Goal: Task Accomplishment & Management: Use online tool/utility

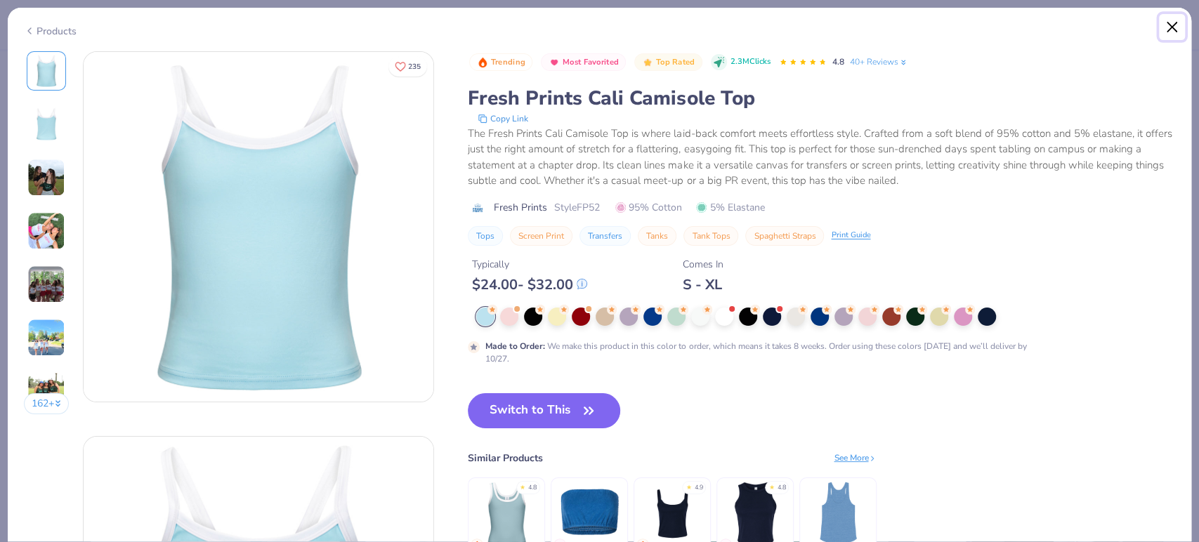
click at [1170, 32] on button "Close" at bounding box center [1172, 27] width 27 height 27
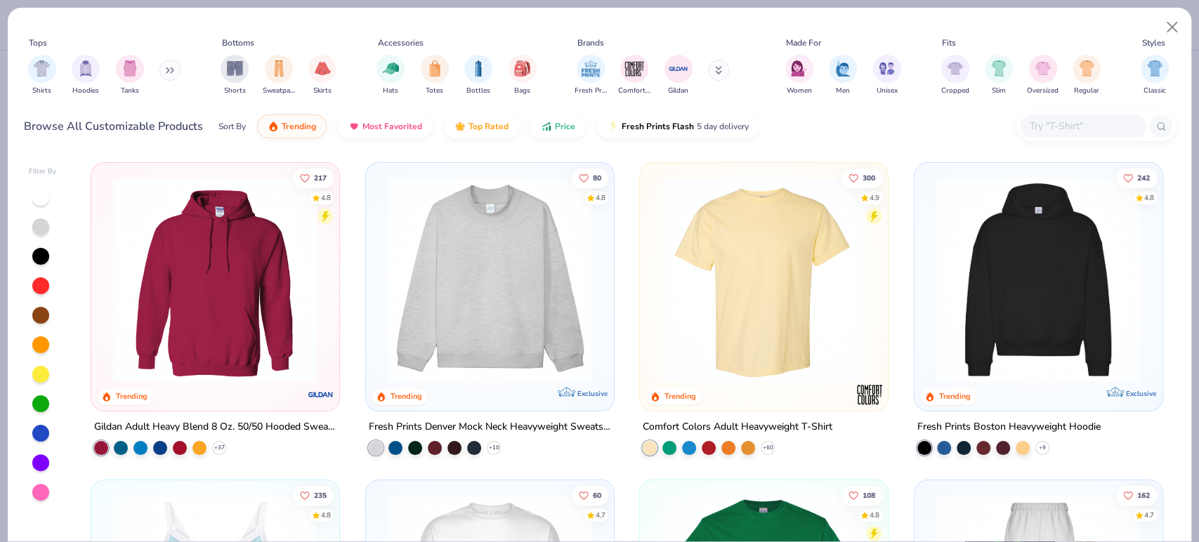
click at [45, 317] on div at bounding box center [40, 315] width 17 height 17
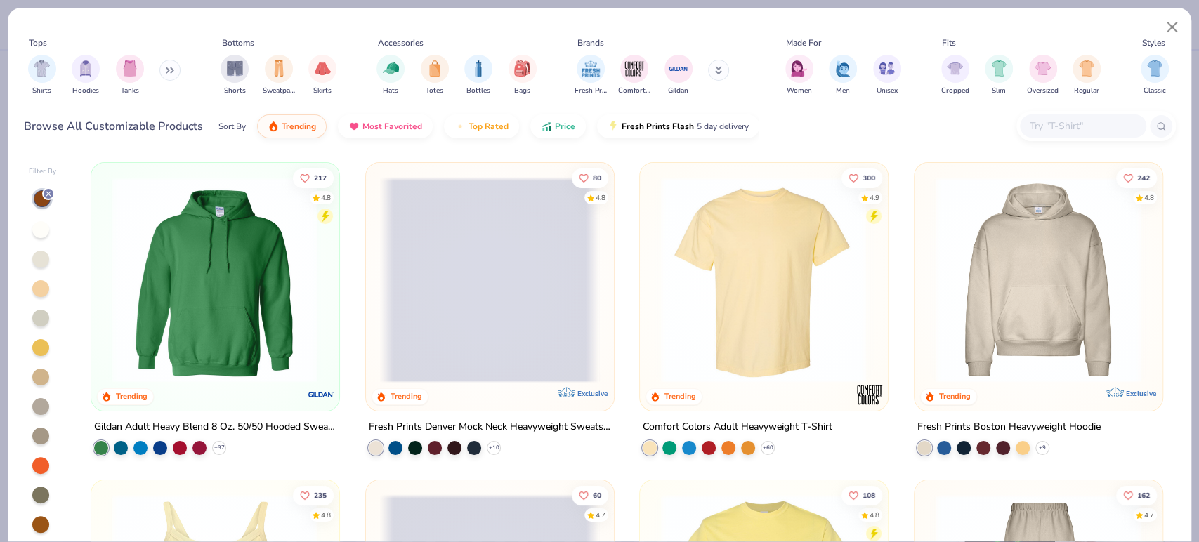
click at [47, 198] on div at bounding box center [48, 194] width 13 height 13
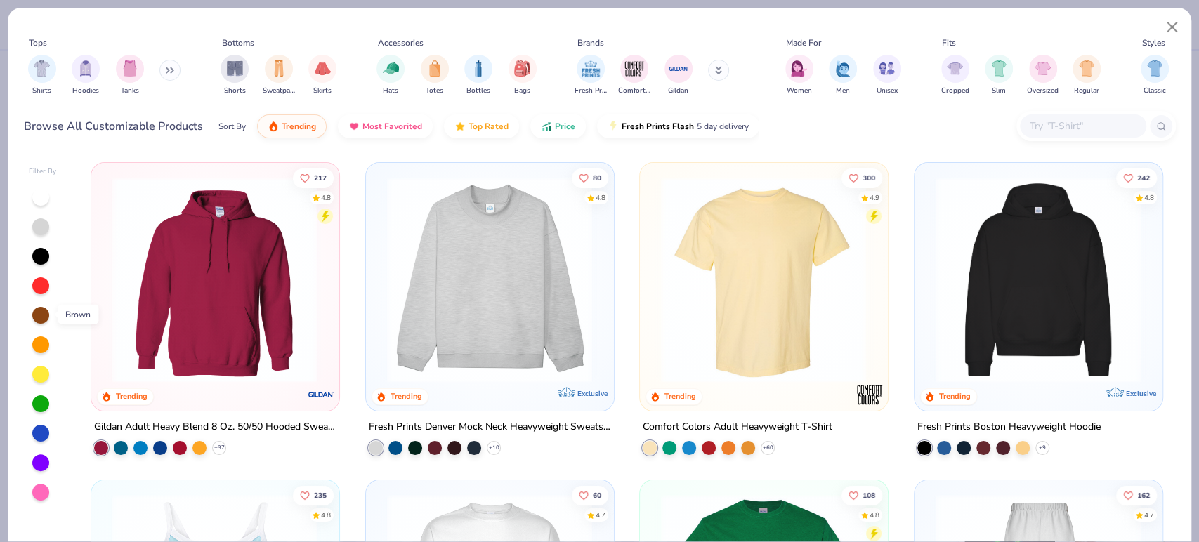
click at [45, 310] on div at bounding box center [40, 315] width 17 height 17
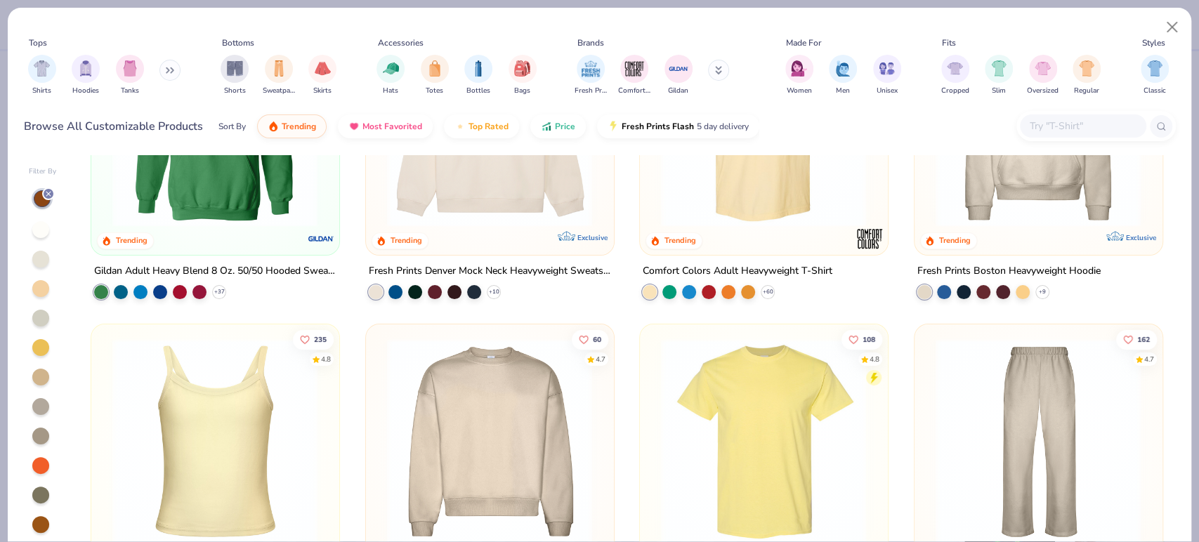
scroll to position [390, 0]
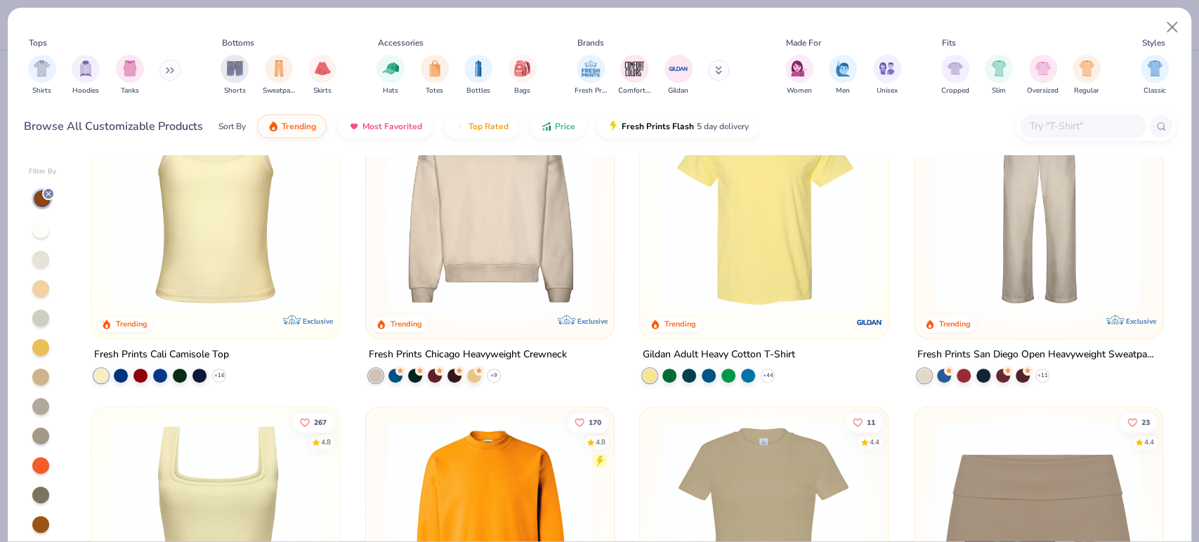
click at [197, 260] on img at bounding box center [214, 207] width 219 height 206
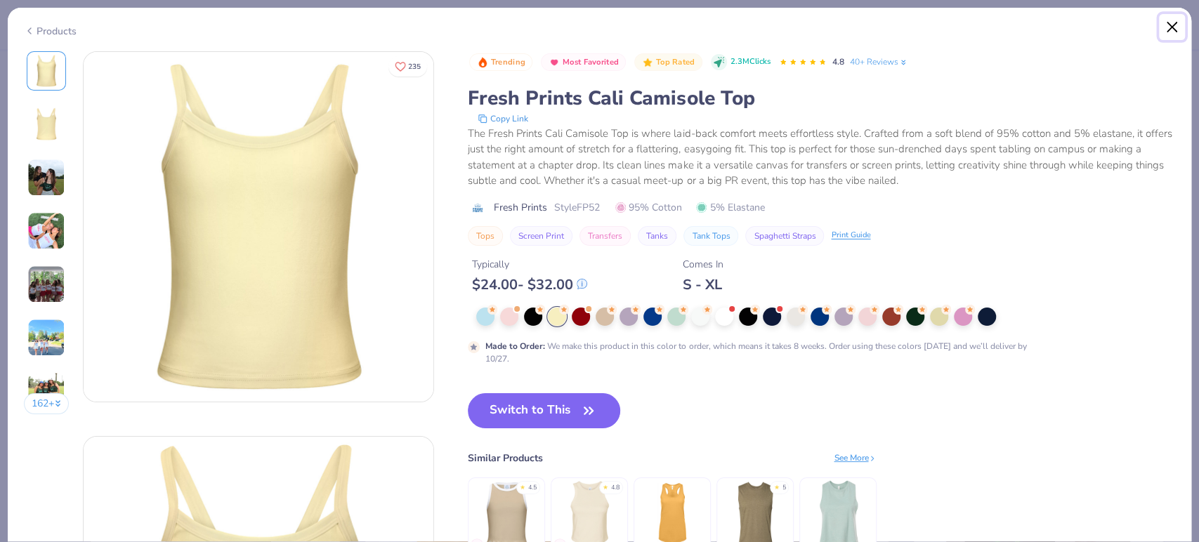
click at [1178, 21] on button "Close" at bounding box center [1172, 27] width 27 height 27
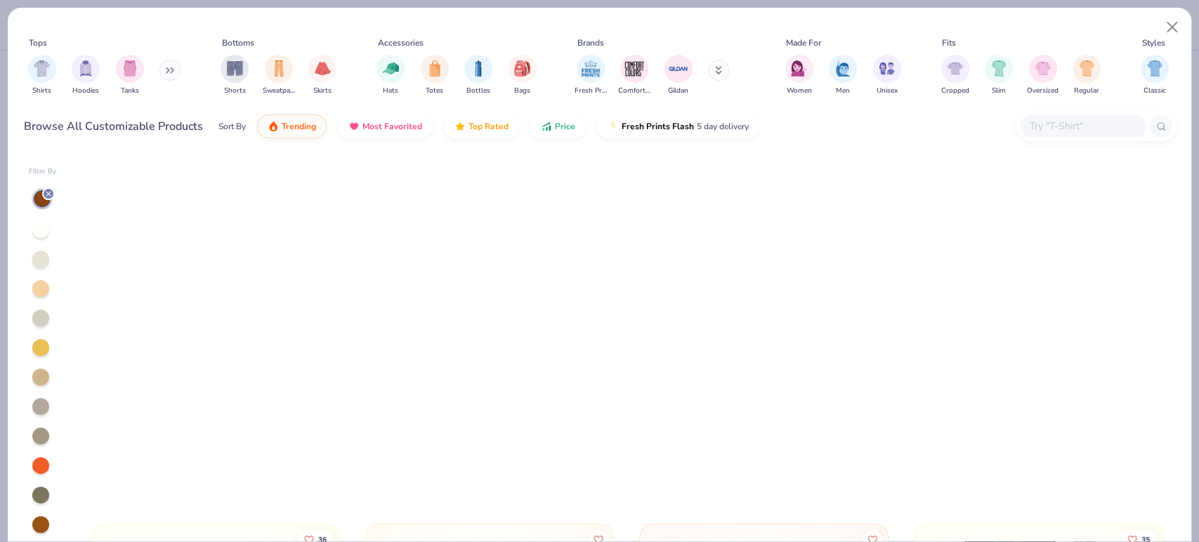
scroll to position [3669, 0]
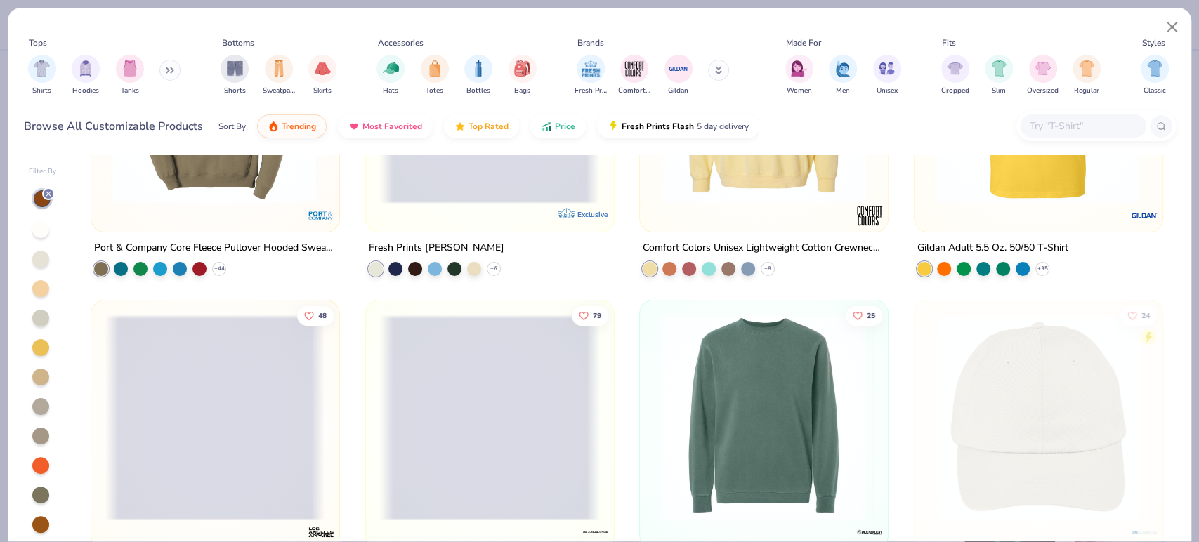
click at [1062, 128] on input "text" at bounding box center [1083, 126] width 108 height 16
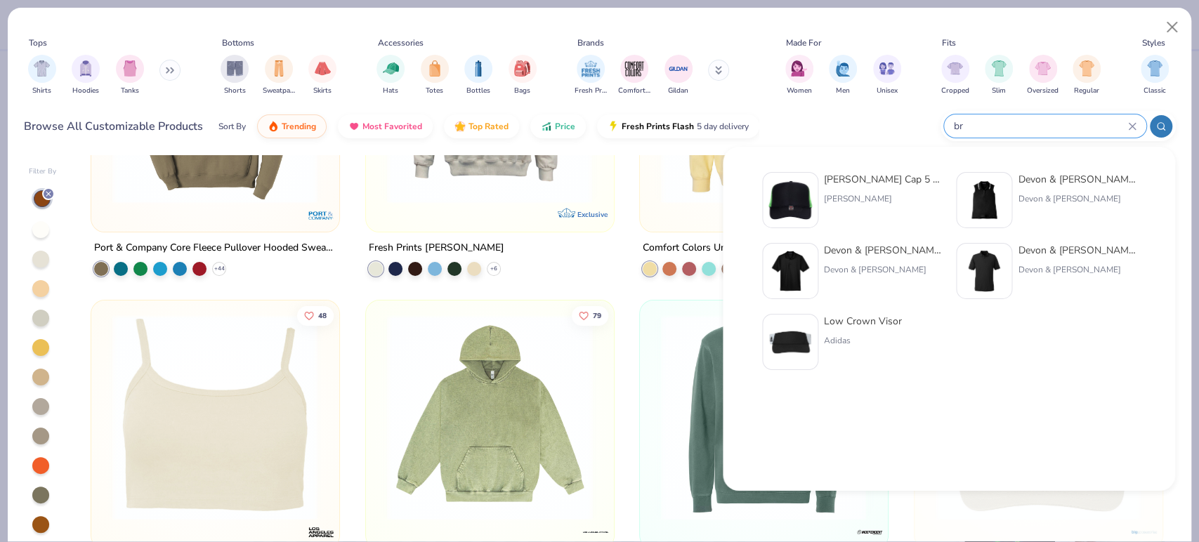
type input "b"
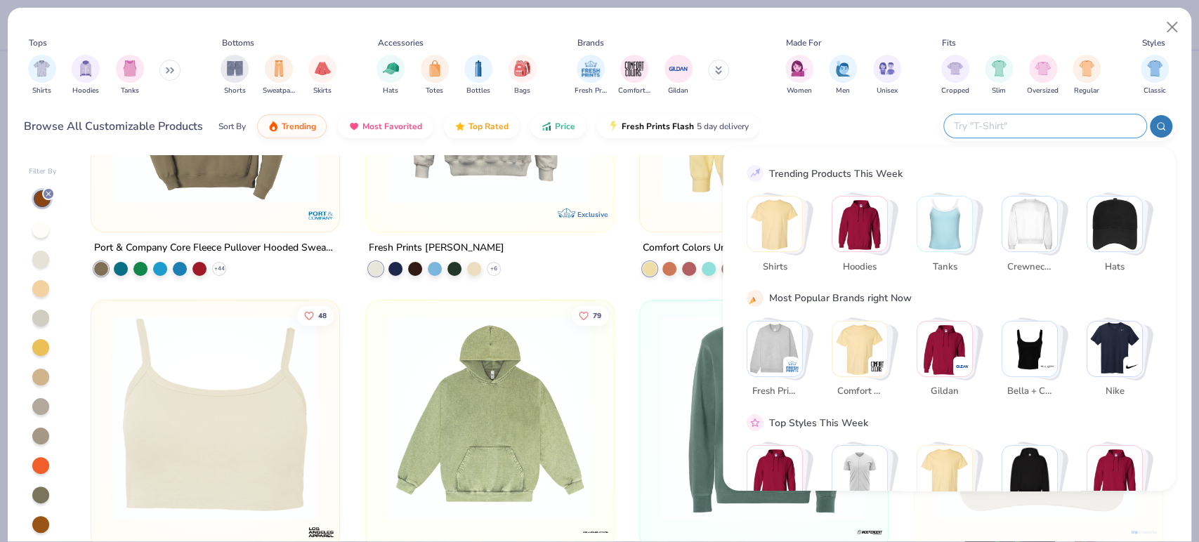
click at [769, 131] on div "Browse All Customizable Products Sort By Trending Most Favorited Top Rated Pric…" at bounding box center [600, 126] width 1152 height 39
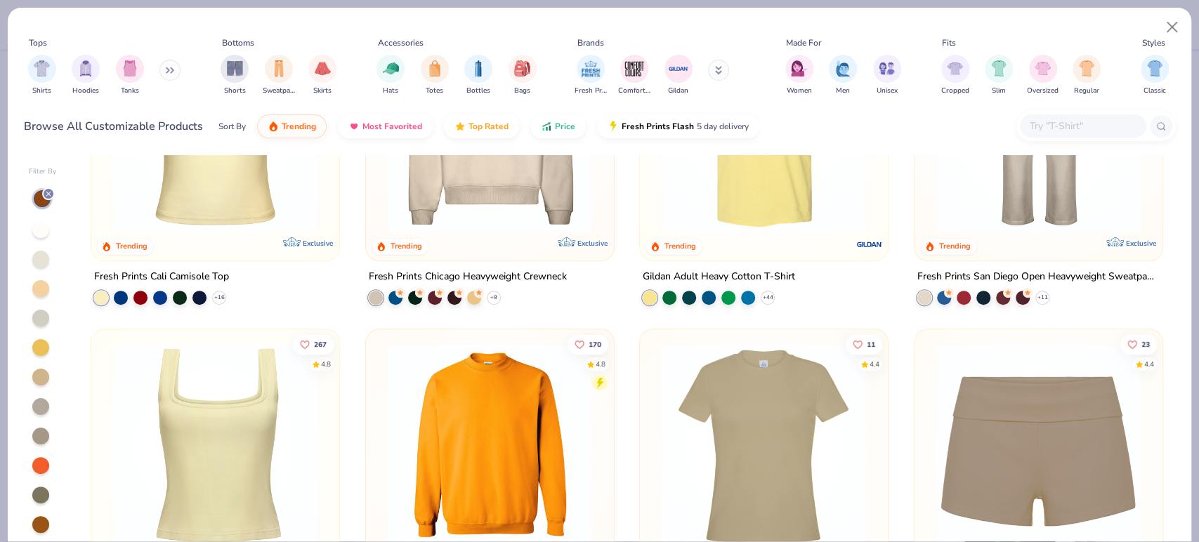
scroll to position [624, 0]
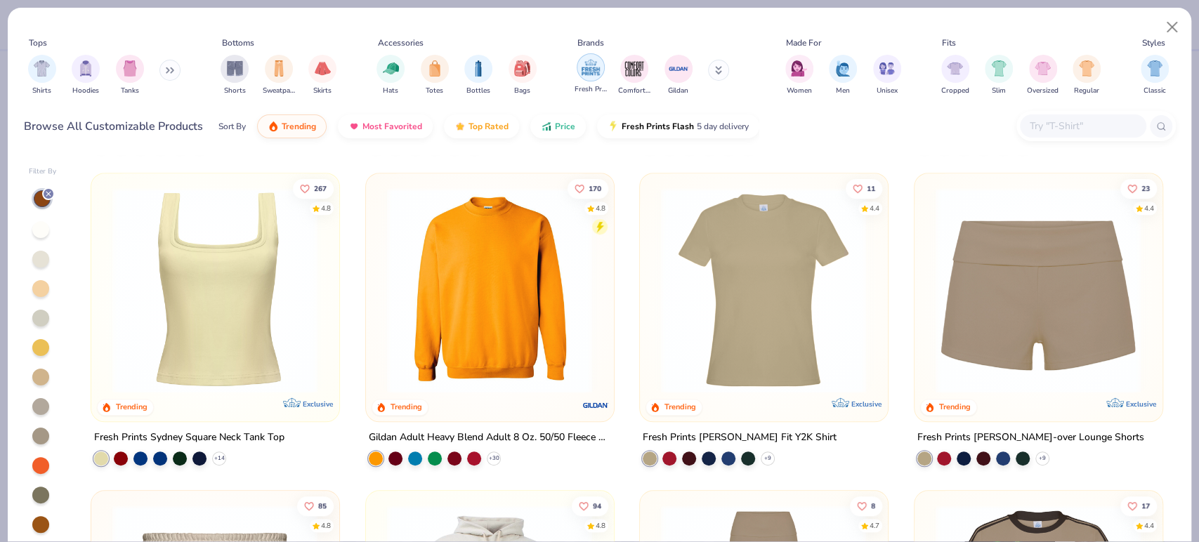
click at [594, 74] on img "filter for Fresh Prints" at bounding box center [590, 67] width 21 height 21
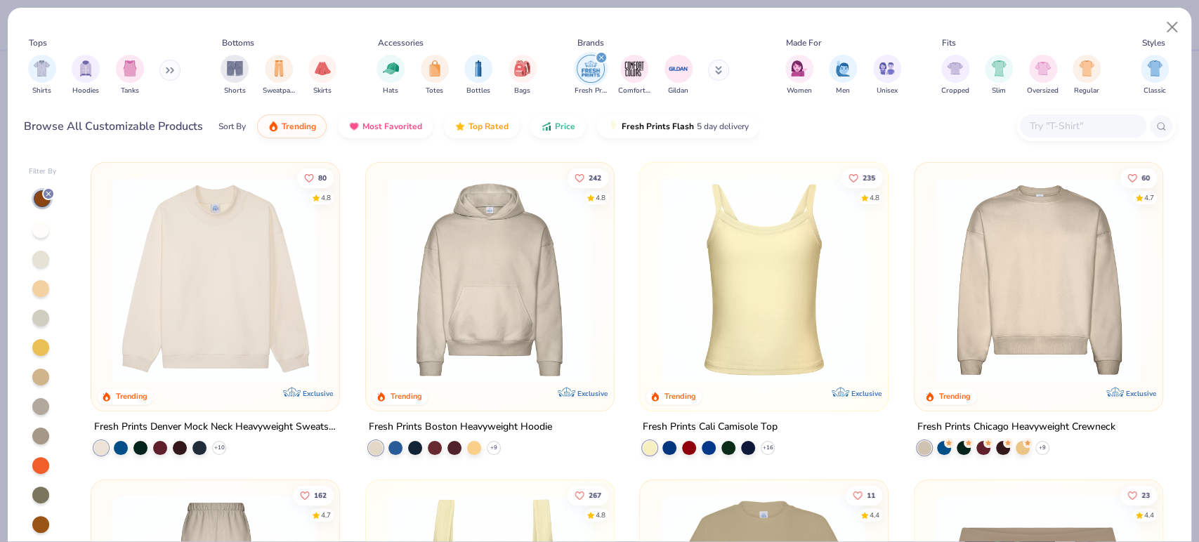
click at [45, 193] on icon at bounding box center [48, 194] width 8 height 8
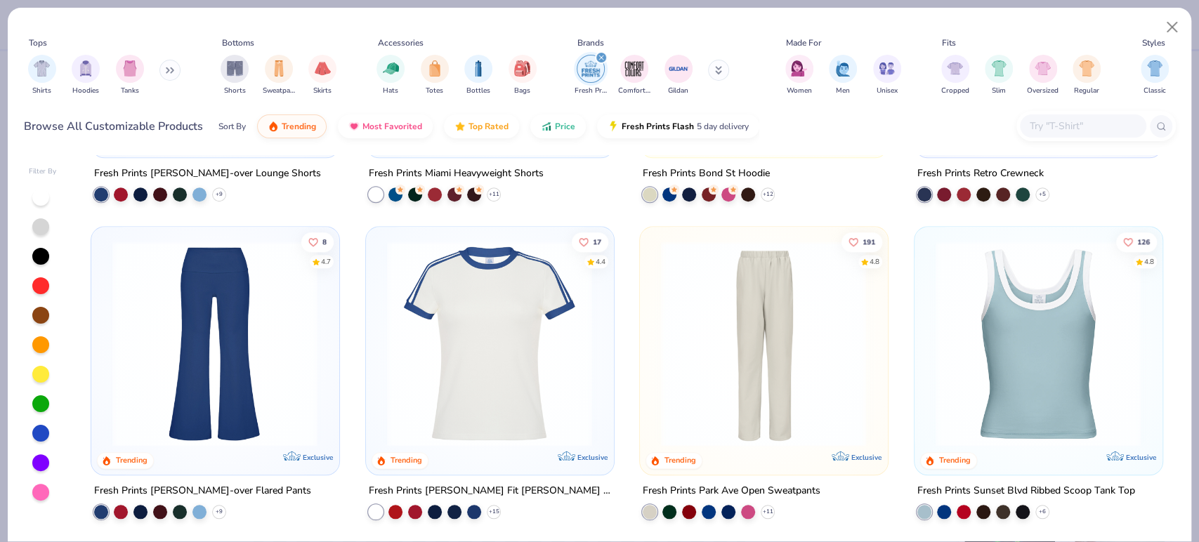
scroll to position [936, 0]
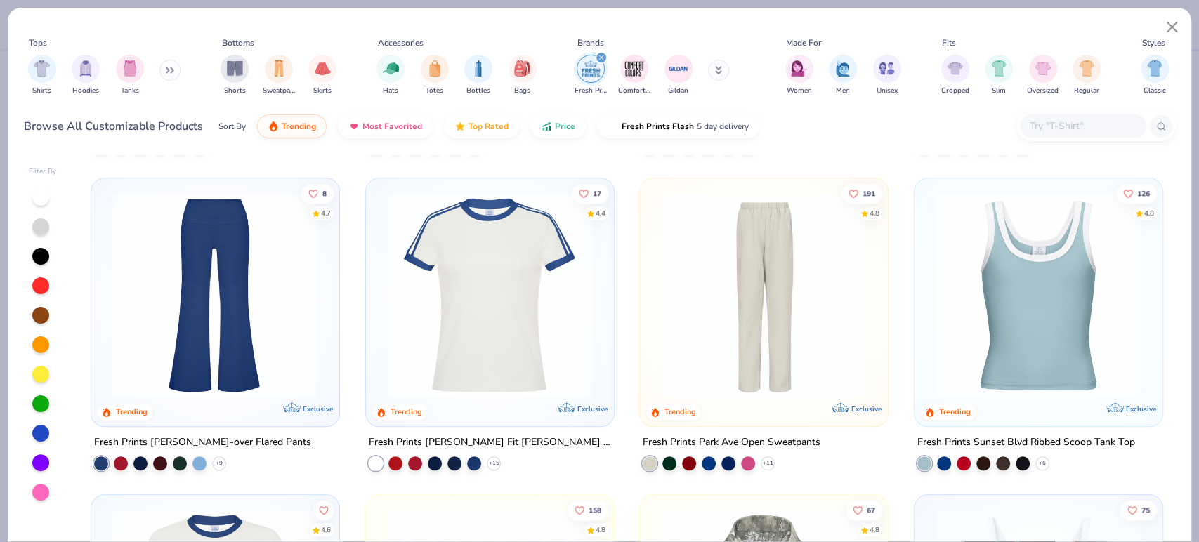
click at [1110, 323] on img at bounding box center [1038, 295] width 219 height 206
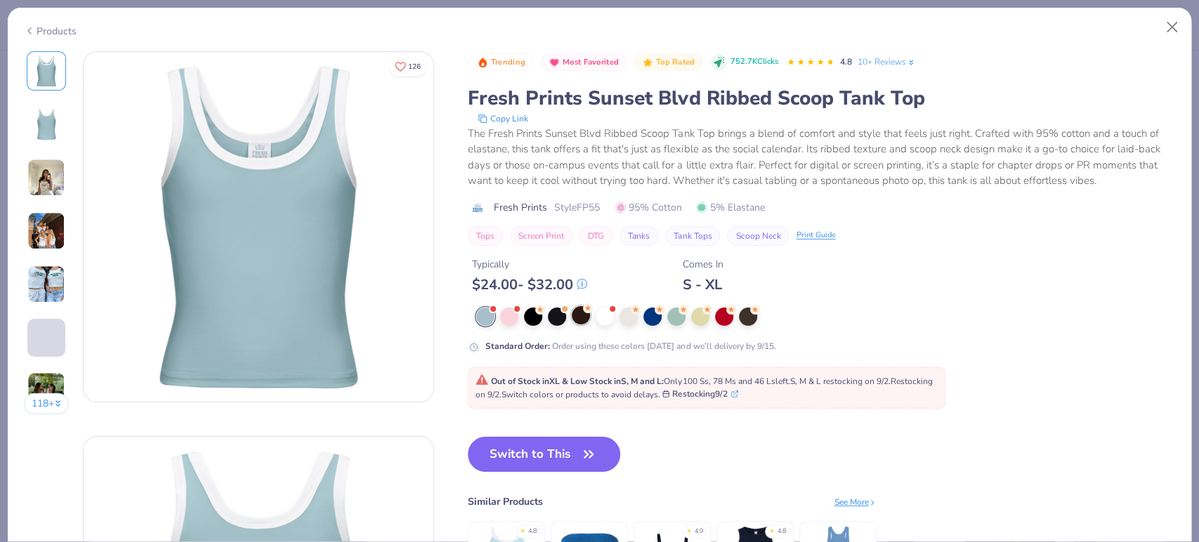
click at [585, 318] on div at bounding box center [581, 315] width 18 height 18
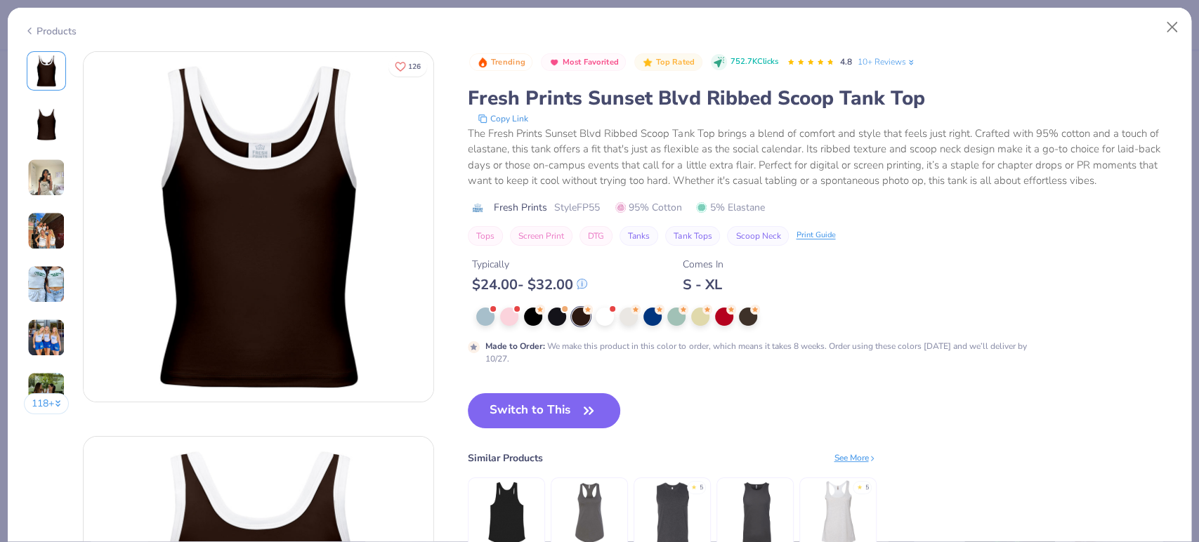
click at [26, 32] on icon at bounding box center [29, 30] width 11 height 17
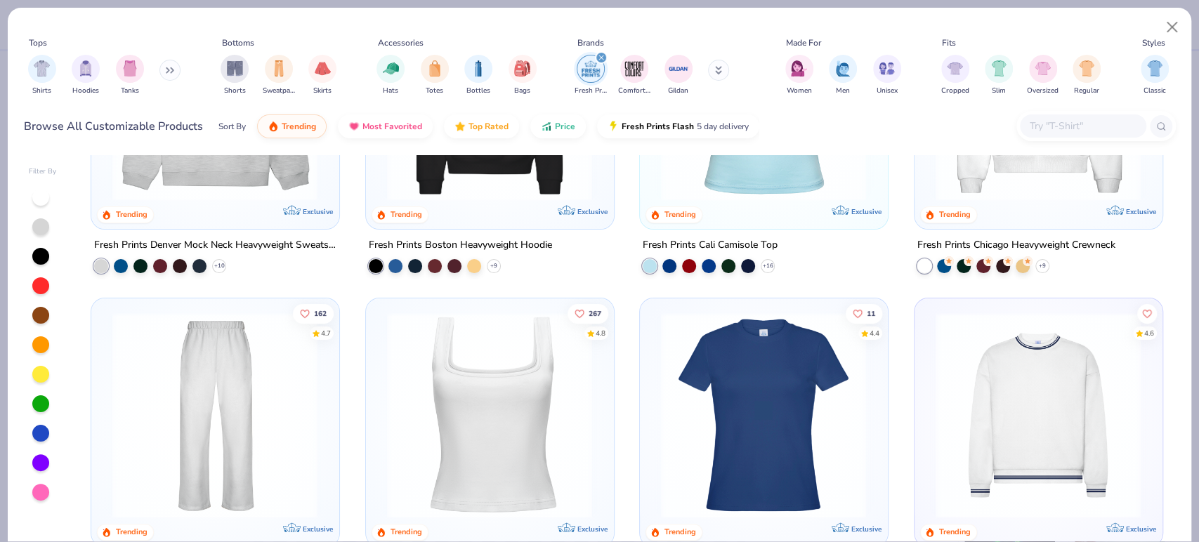
scroll to position [156, 0]
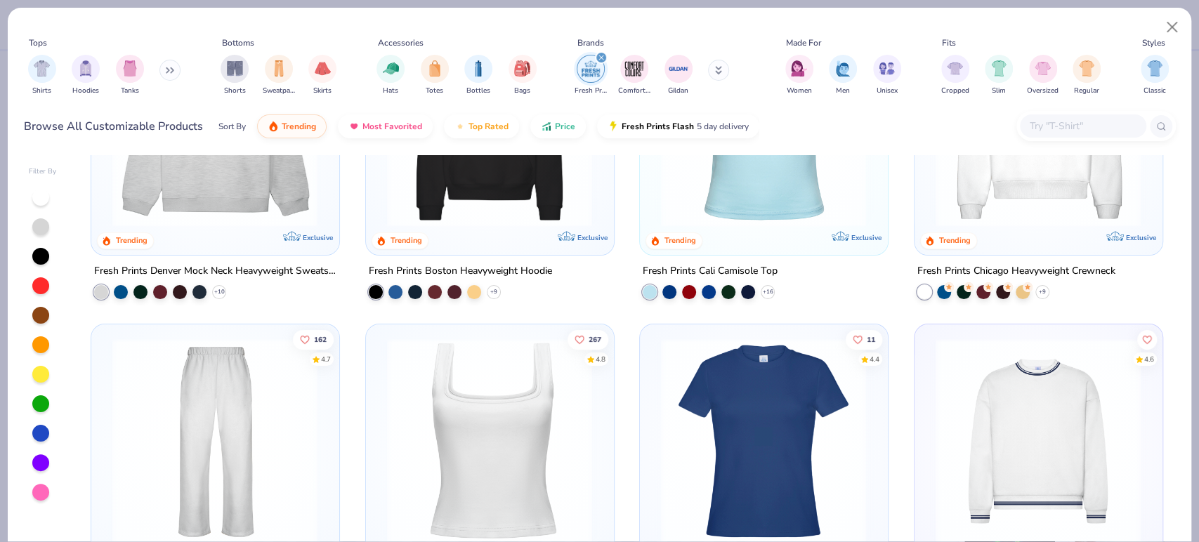
click at [415, 438] on img at bounding box center [489, 441] width 219 height 206
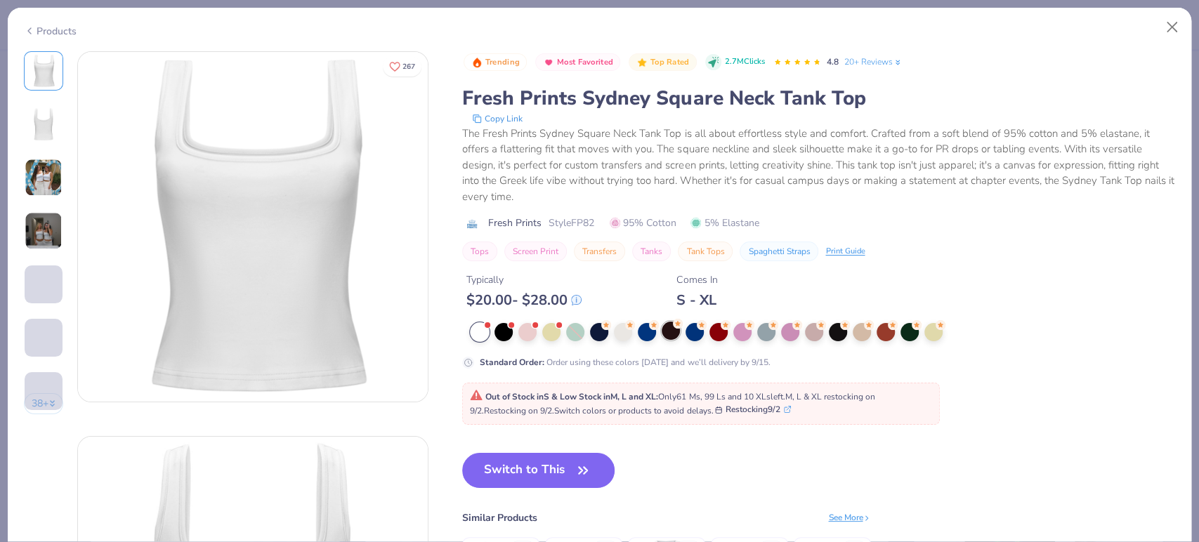
click at [666, 331] on div at bounding box center [671, 331] width 18 height 18
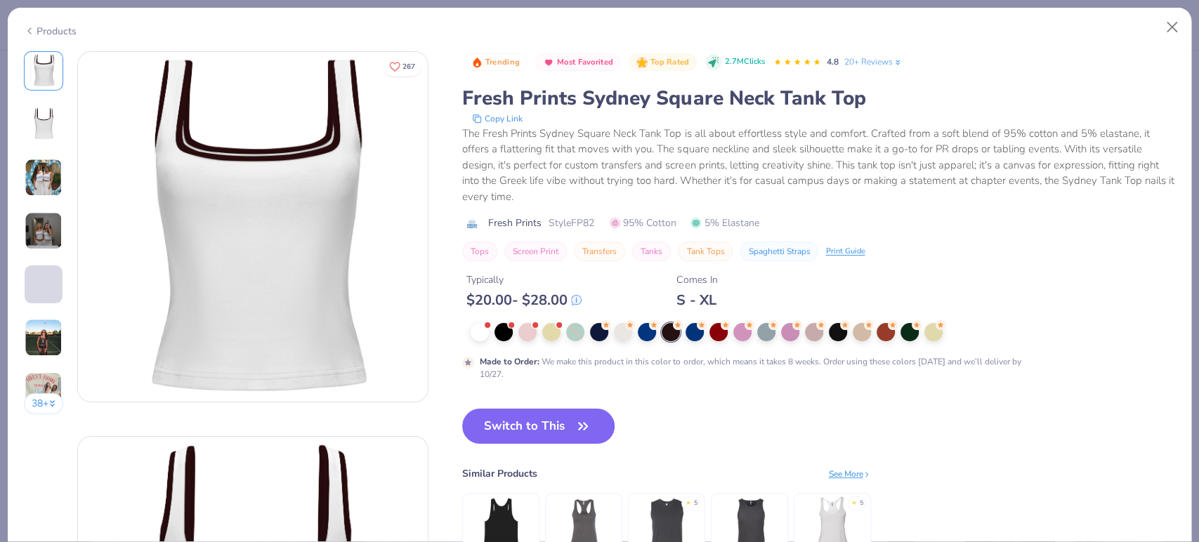
drag, startPoint x: 282, startPoint y: 223, endPoint x: 704, endPoint y: 365, distance: 444.8
click at [704, 365] on div "Made to Order : We make this product in this color to order, which means it tak…" at bounding box center [752, 367] width 544 height 25
click at [1168, 23] on button "Close" at bounding box center [1172, 27] width 27 height 27
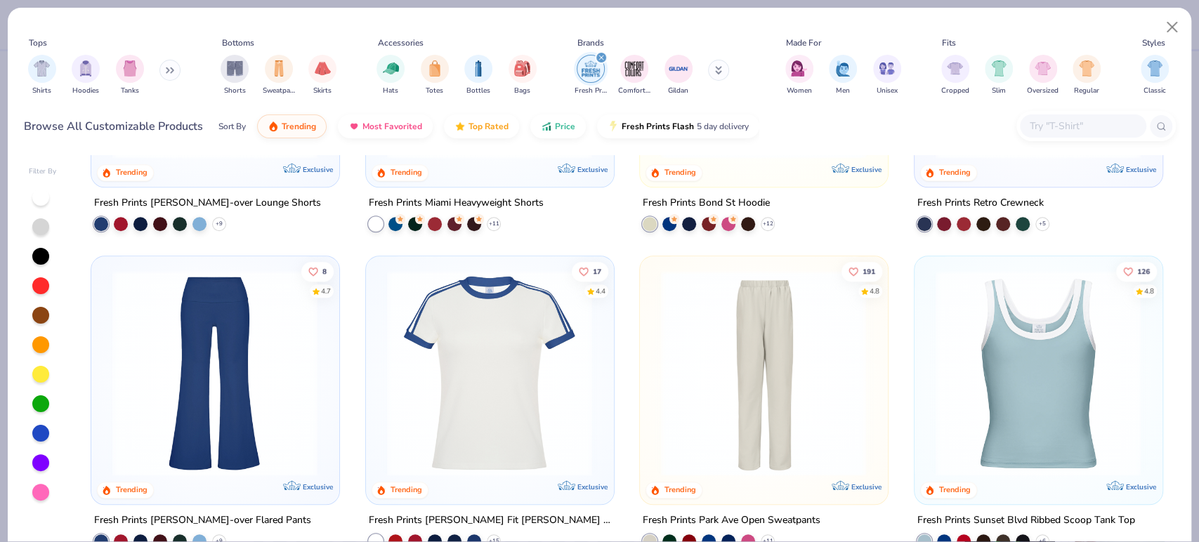
scroll to position [1014, 0]
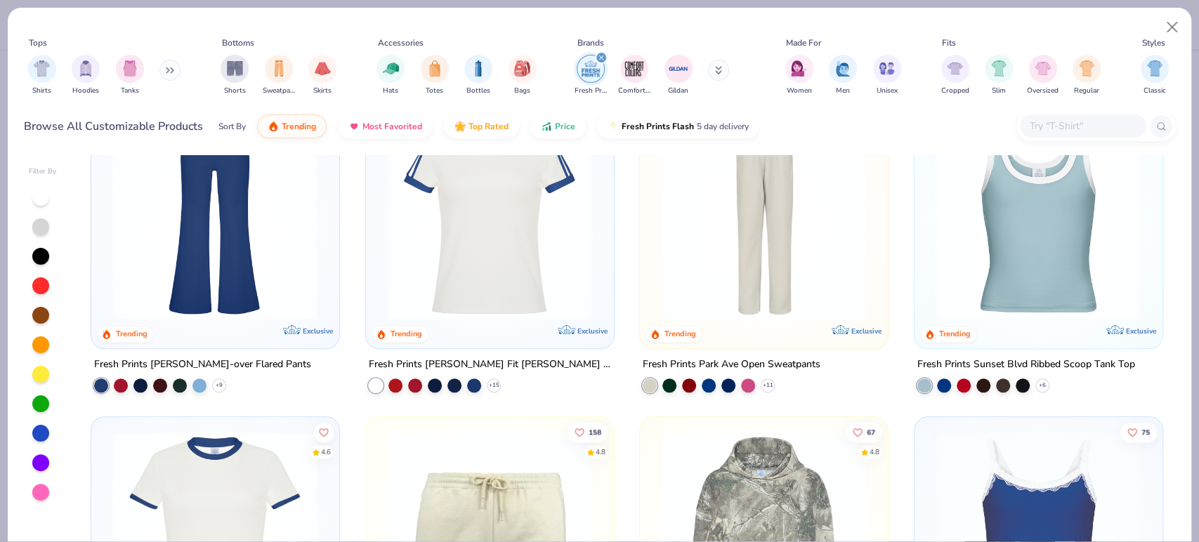
click at [1020, 256] on img at bounding box center [1038, 217] width 219 height 206
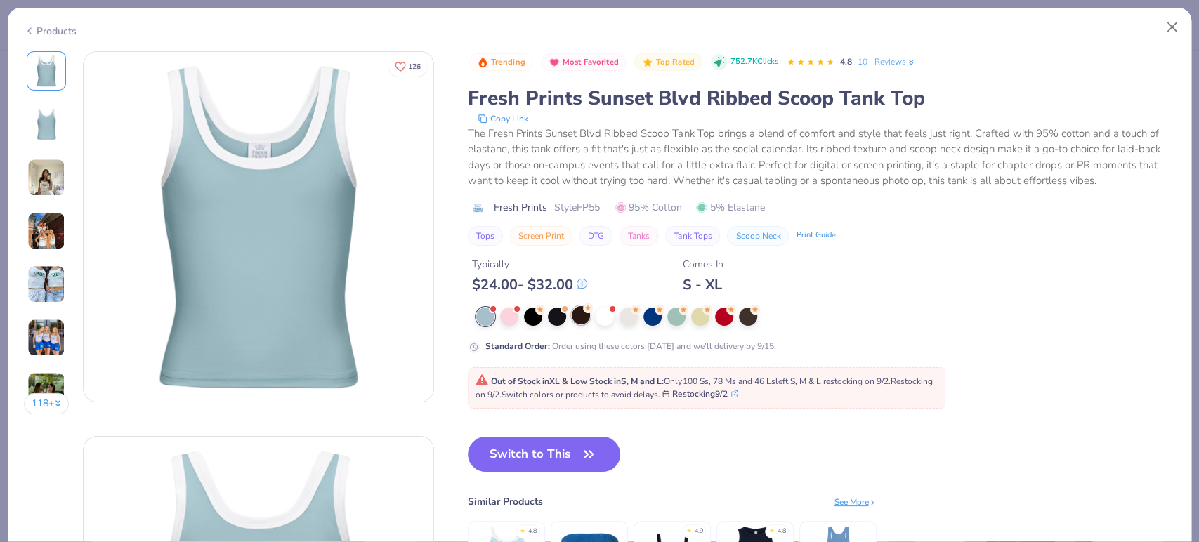
click at [580, 313] on div at bounding box center [581, 315] width 18 height 18
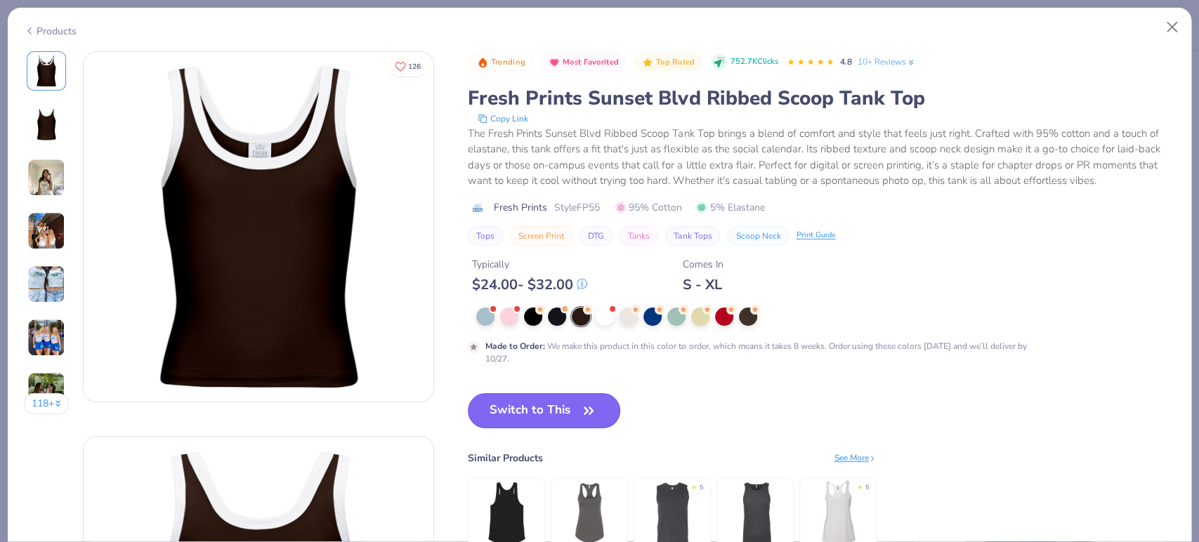
click at [511, 401] on button "Switch to This" at bounding box center [544, 410] width 152 height 35
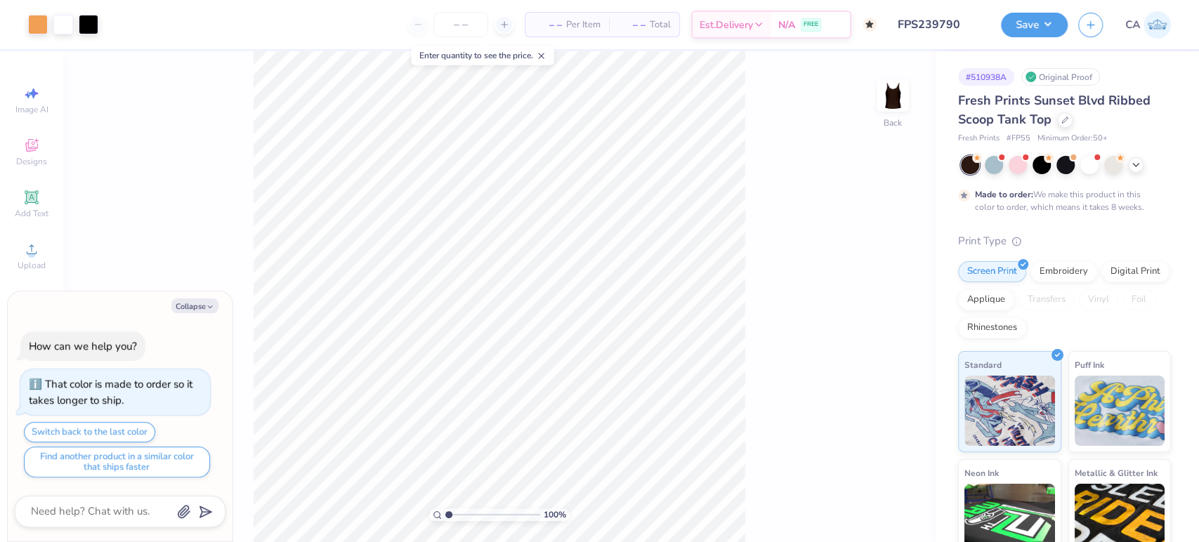
drag, startPoint x: 70, startPoint y: 183, endPoint x: 115, endPoint y: 259, distance: 87.2
click at [133, 273] on div "100 % Back" at bounding box center [499, 296] width 873 height 491
click at [191, 308] on button "Collapse" at bounding box center [194, 306] width 47 height 15
type textarea "x"
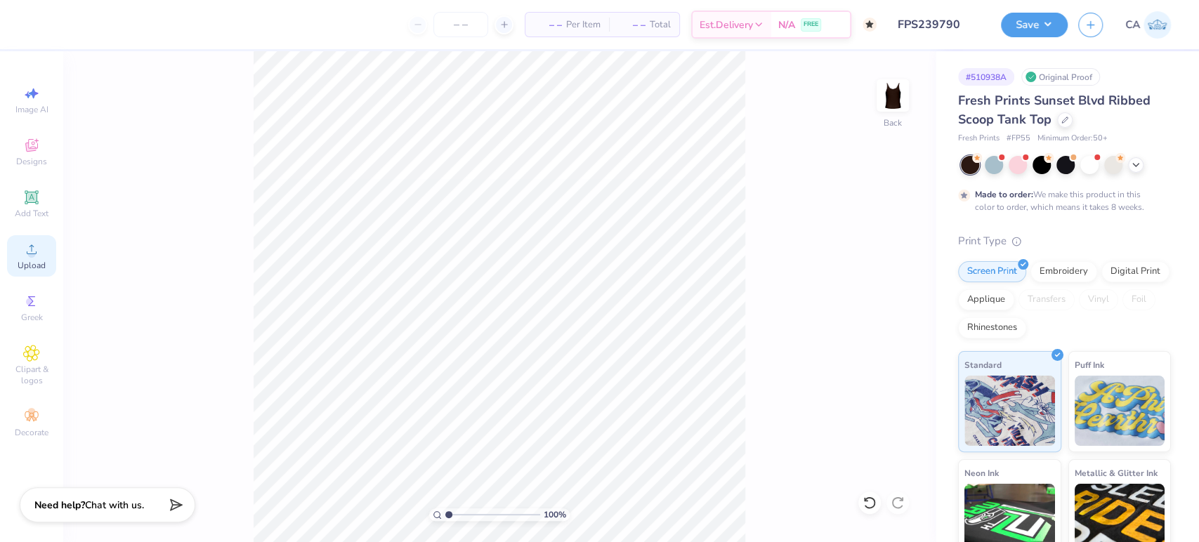
click at [36, 268] on span "Upload" at bounding box center [32, 265] width 28 height 11
click at [755, 503] on div "100 % Back" at bounding box center [499, 296] width 873 height 491
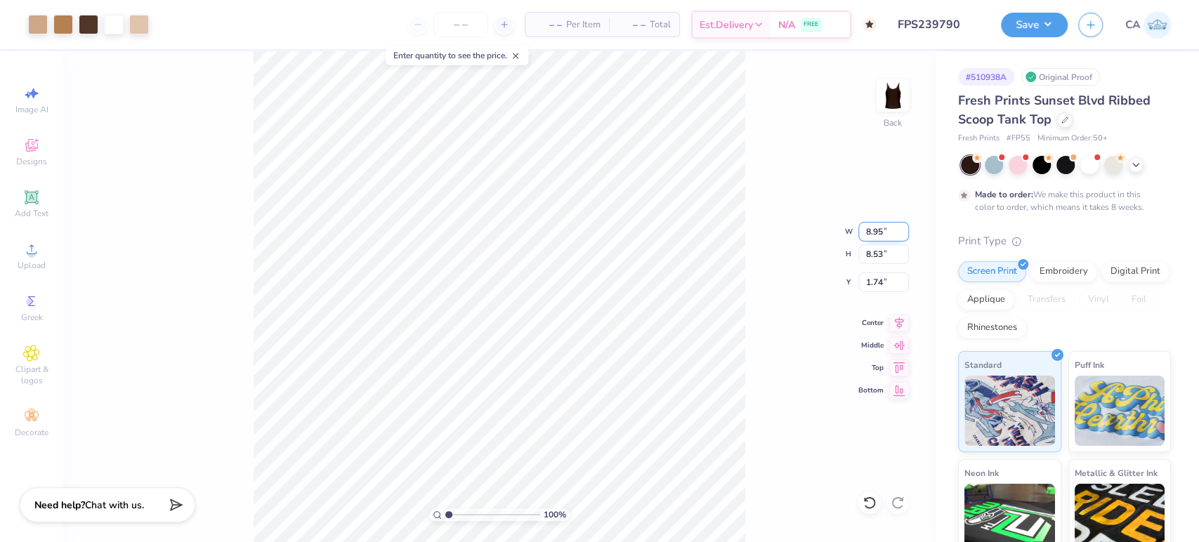
click at [874, 239] on input "8.95" at bounding box center [884, 232] width 51 height 20
type input "5.00"
type input "4.76"
click at [873, 289] on input "3.62" at bounding box center [884, 283] width 51 height 20
click at [896, 281] on input "2.00" at bounding box center [884, 283] width 51 height 20
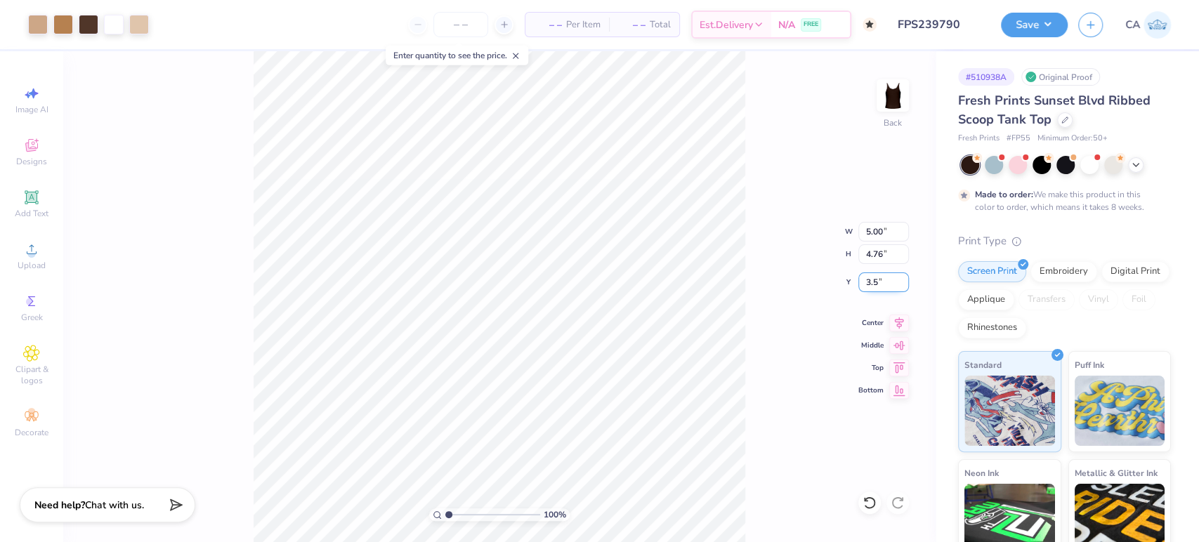
type input "3"
type input "1.50"
click at [86, 18] on div at bounding box center [89, 23] width 20 height 20
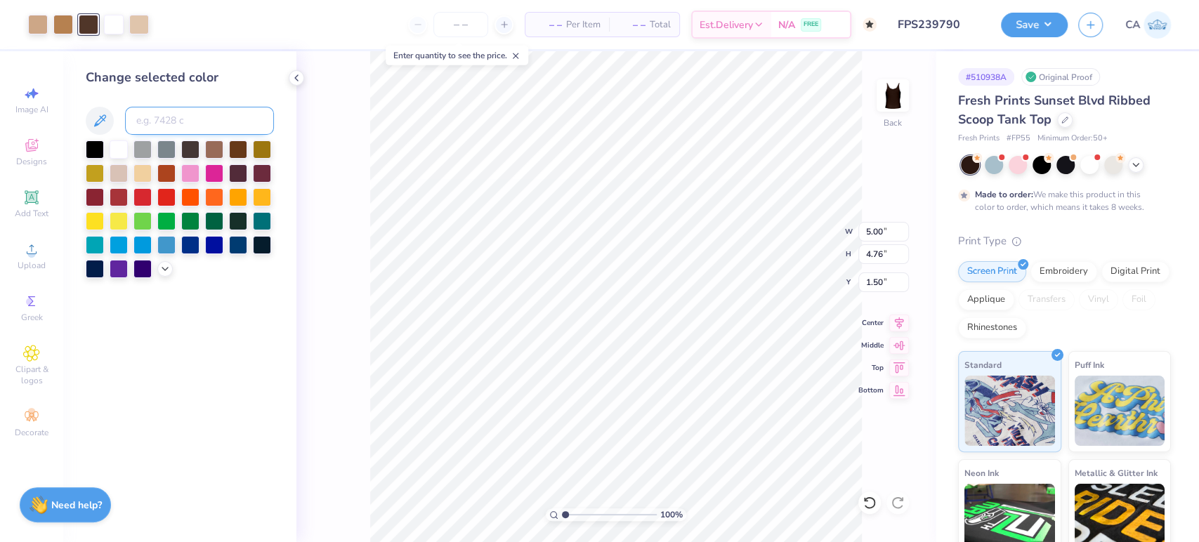
click at [162, 126] on input at bounding box center [199, 121] width 149 height 28
type input "7631"
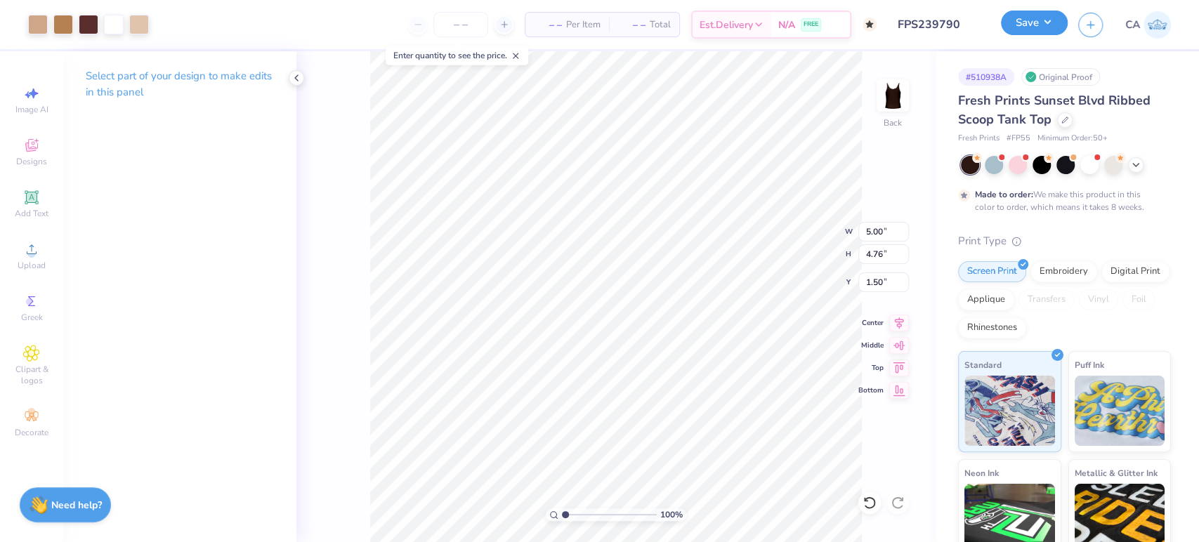
click at [1029, 11] on button "Save" at bounding box center [1034, 23] width 67 height 25
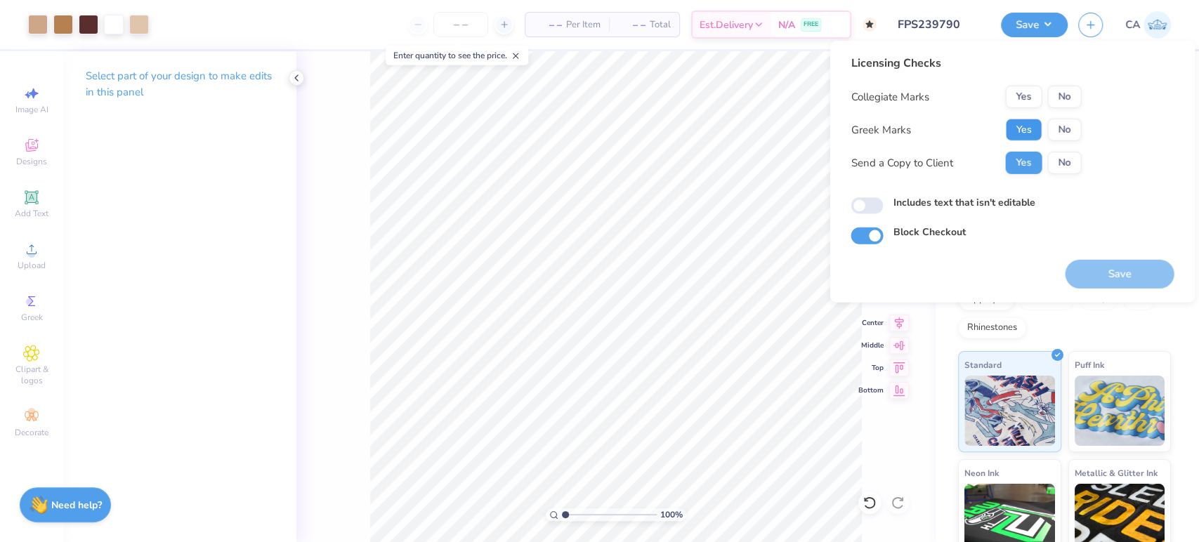
click at [1006, 128] on button "Yes" at bounding box center [1023, 130] width 37 height 22
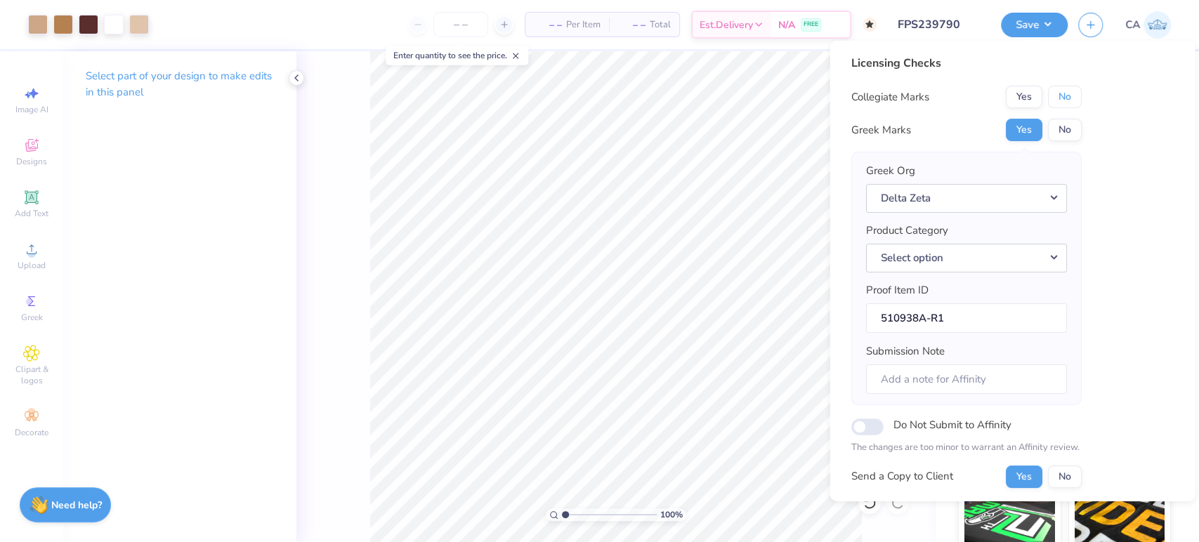
click at [1058, 98] on button "No" at bounding box center [1064, 97] width 34 height 22
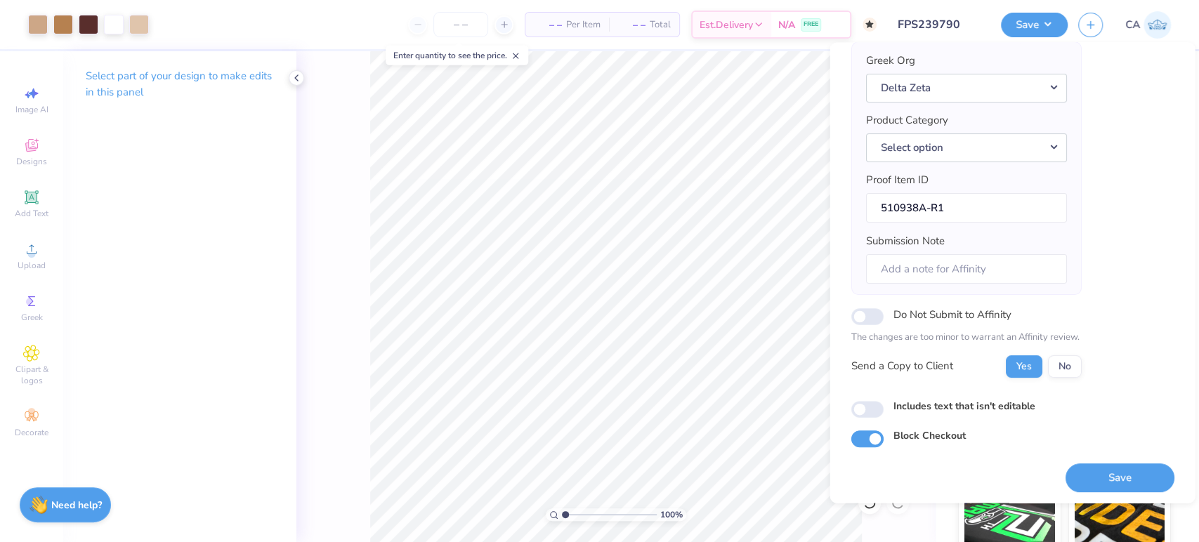
scroll to position [112, 0]
click at [977, 145] on button "Select option" at bounding box center [966, 147] width 201 height 29
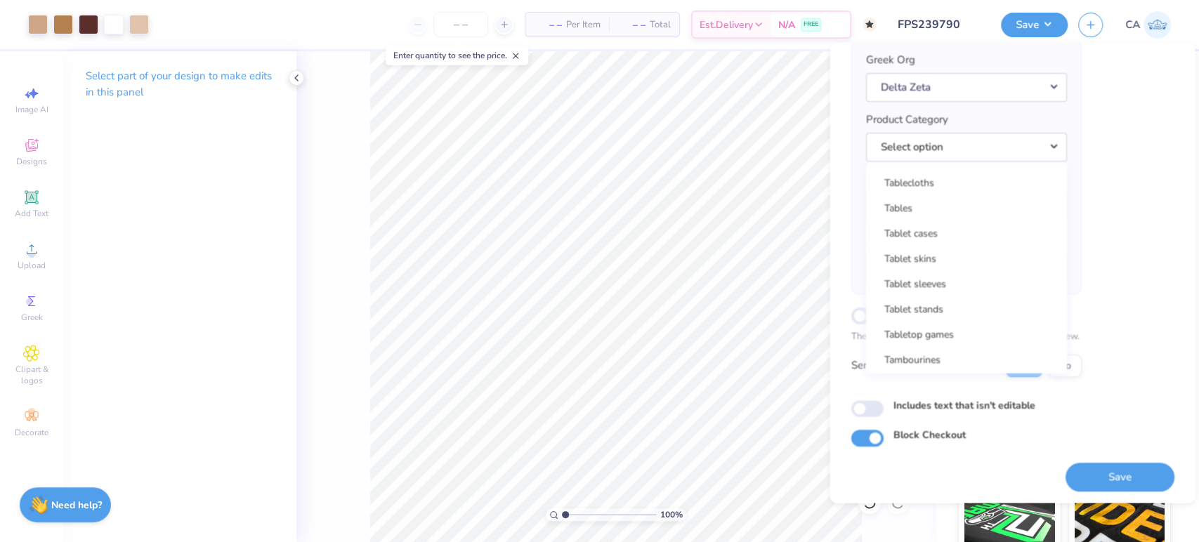
scroll to position [22568, 0]
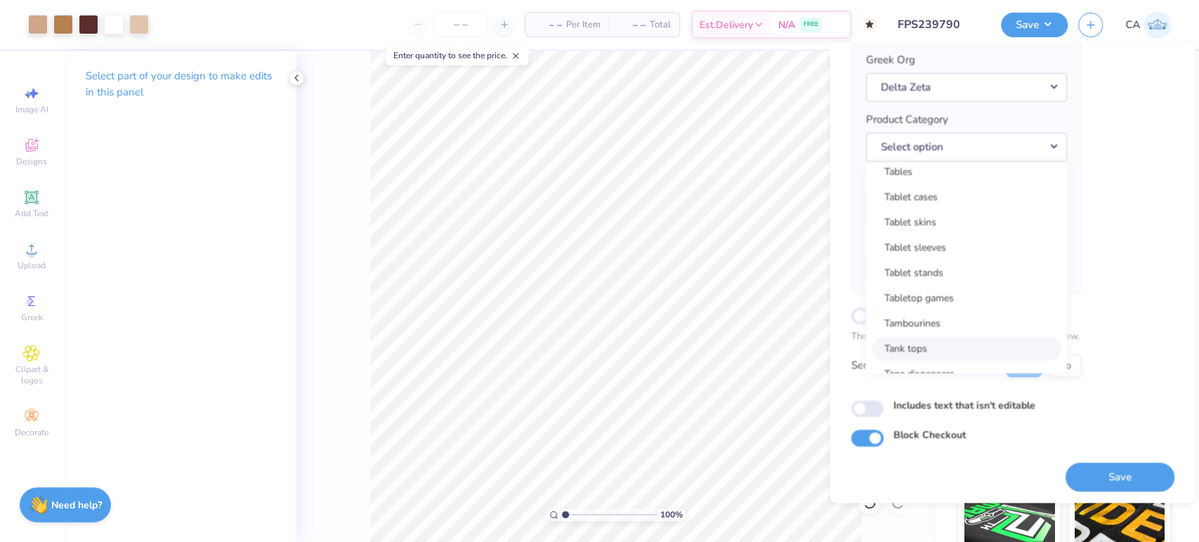
click at [927, 342] on link "Tank tops" at bounding box center [966, 349] width 190 height 23
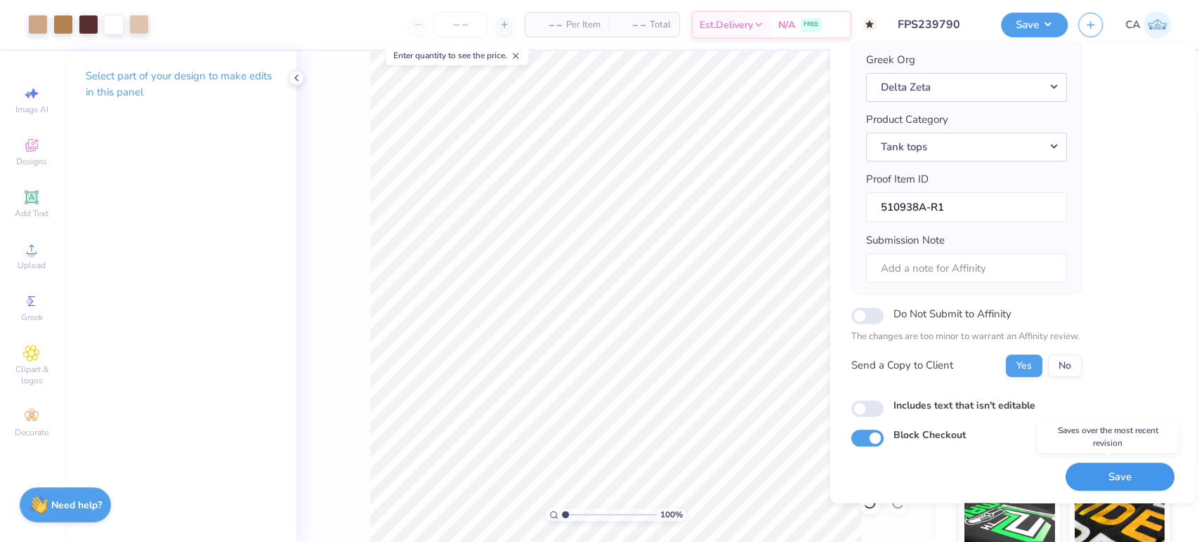
click at [1083, 470] on button "Save" at bounding box center [1119, 477] width 109 height 29
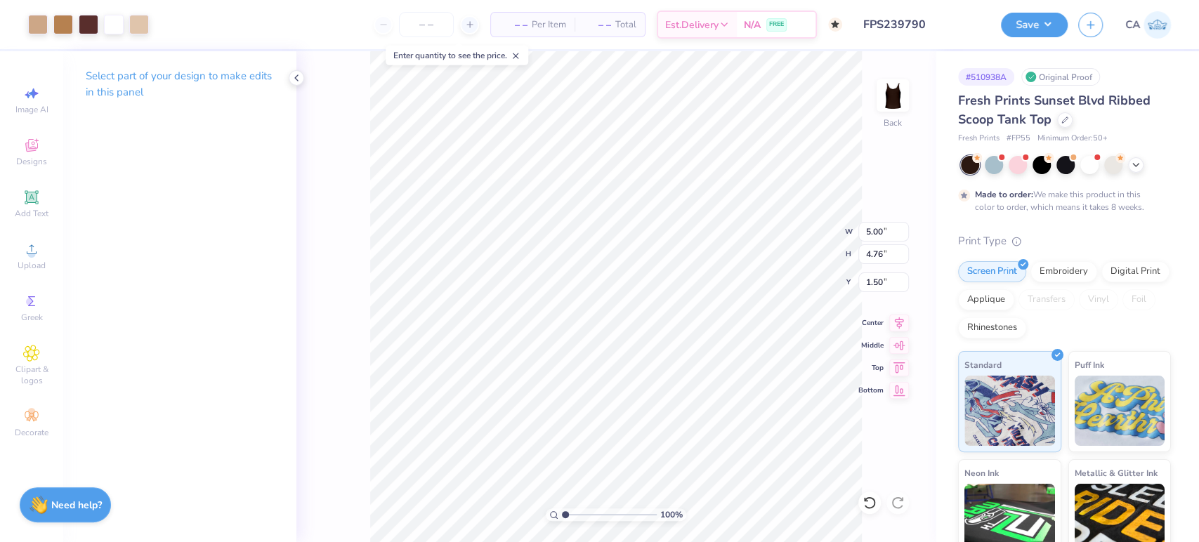
click at [918, 27] on input "FPS239790" at bounding box center [922, 25] width 138 height 28
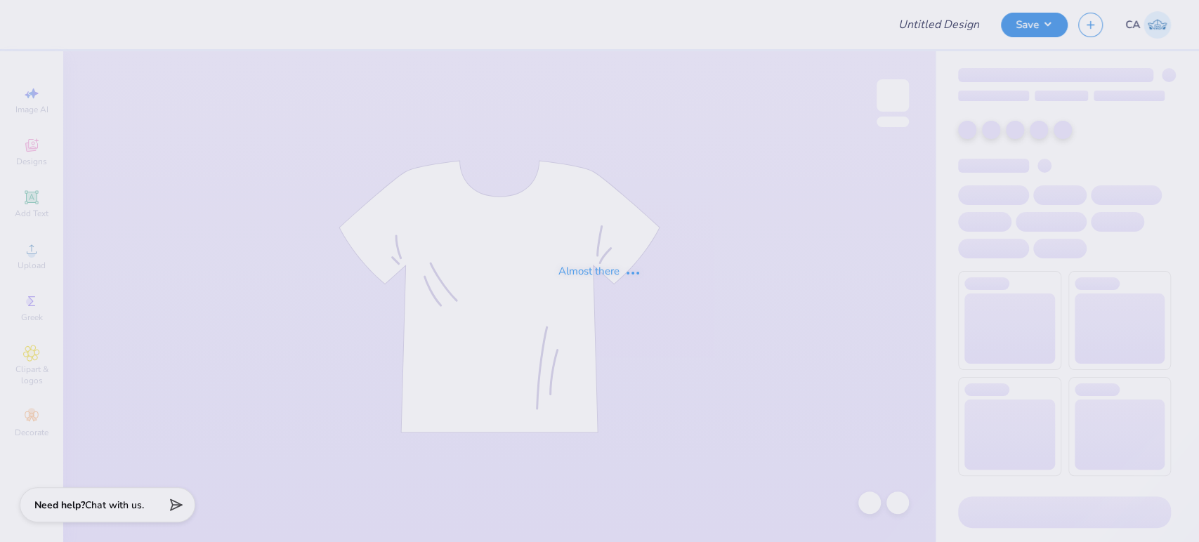
type input "FPS239790"
